Goal: Obtain resource: Download file/media

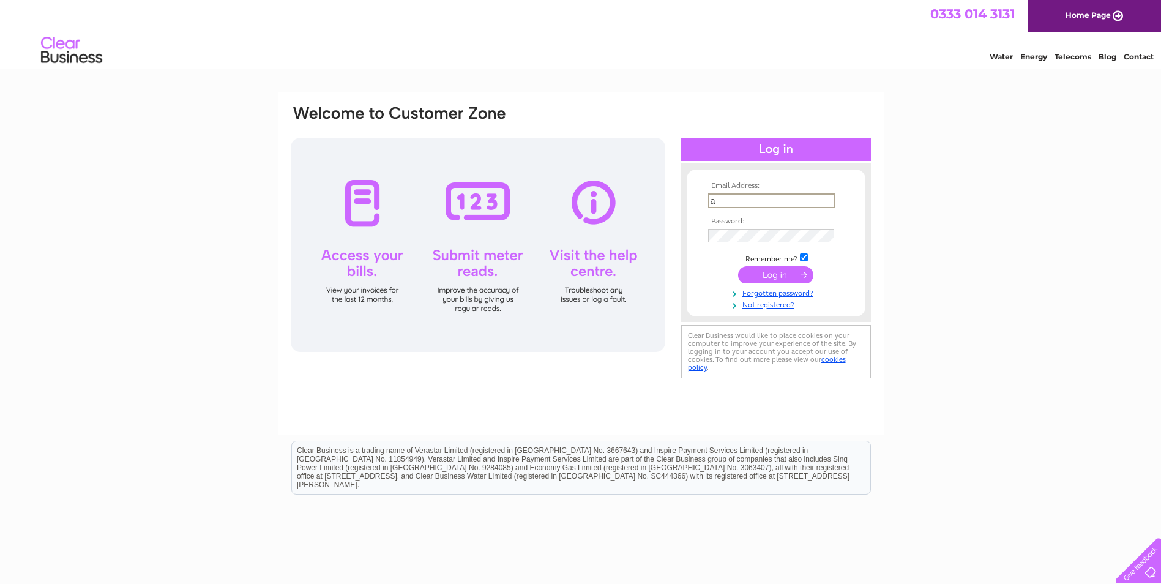
type input "[EMAIL_ADDRESS][DOMAIN_NAME]"
click at [794, 276] on input "submit" at bounding box center [775, 273] width 75 height 17
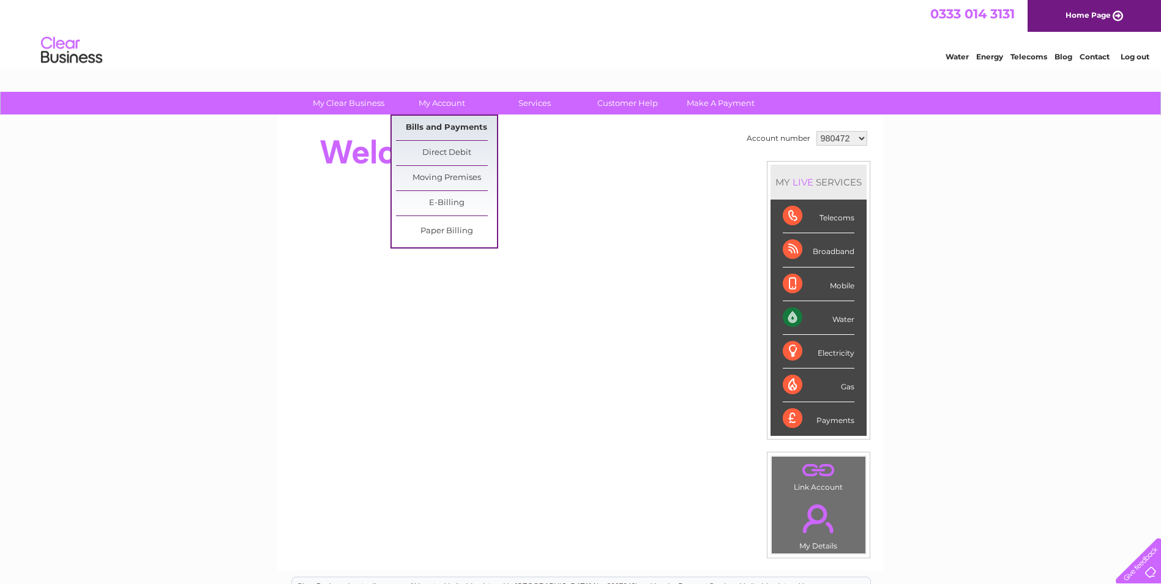
click at [448, 129] on link "Bills and Payments" at bounding box center [446, 128] width 101 height 24
click at [457, 128] on link "Bills and Payments" at bounding box center [446, 128] width 101 height 24
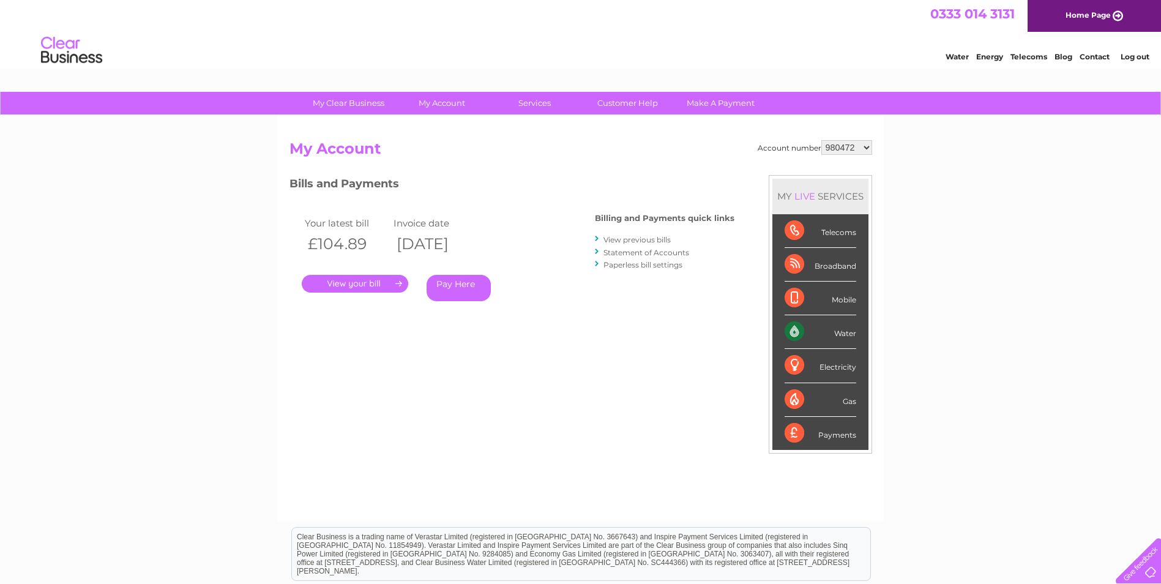
click at [371, 285] on link "." at bounding box center [355, 284] width 107 height 18
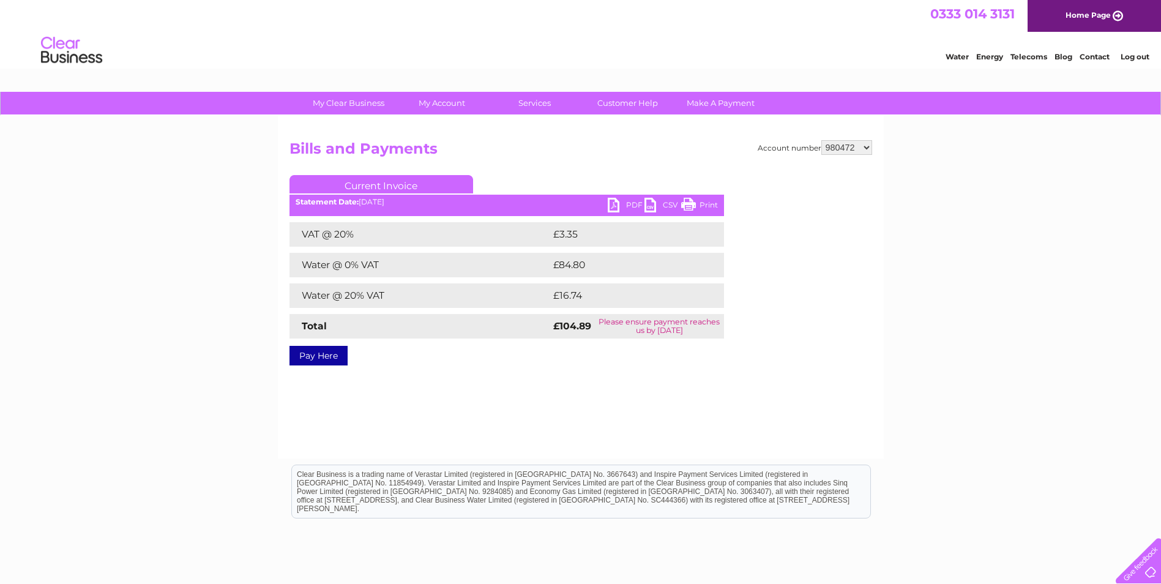
click at [614, 201] on link "PDF" at bounding box center [626, 207] width 37 height 18
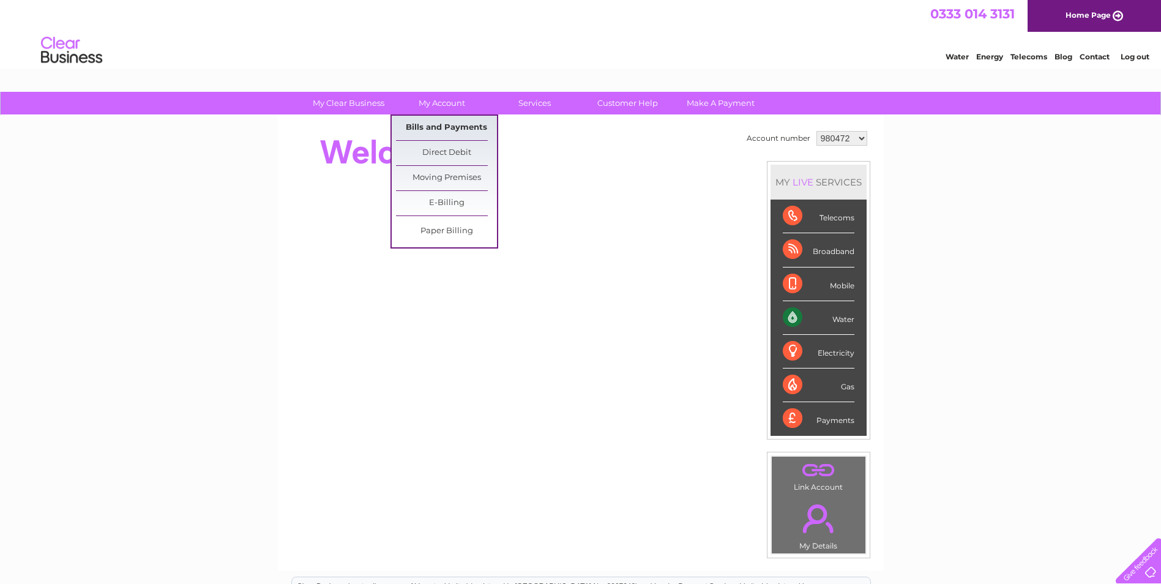
click at [459, 128] on link "Bills and Payments" at bounding box center [446, 128] width 101 height 24
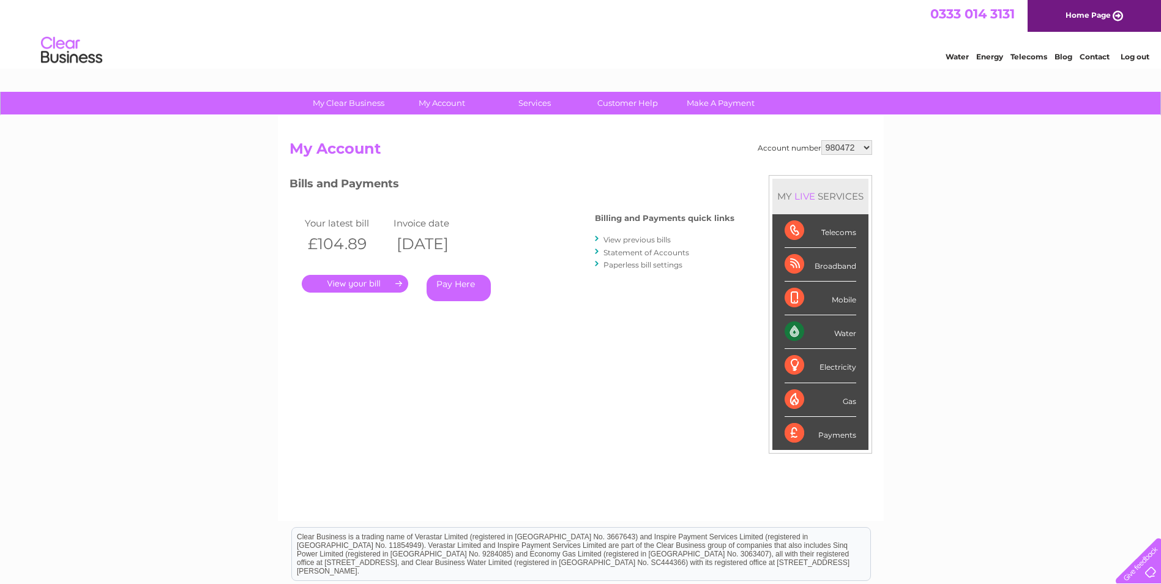
click at [383, 282] on link "." at bounding box center [355, 284] width 107 height 18
